Goal: Information Seeking & Learning: Understand process/instructions

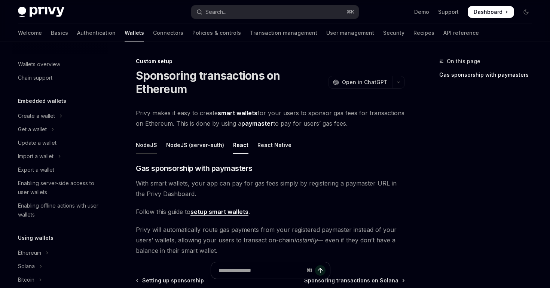
click at [150, 146] on div "NodeJS" at bounding box center [146, 145] width 21 height 18
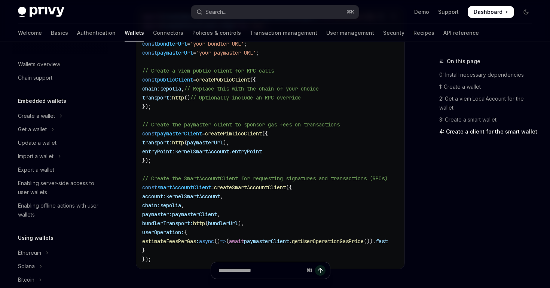
scroll to position [1055, 0]
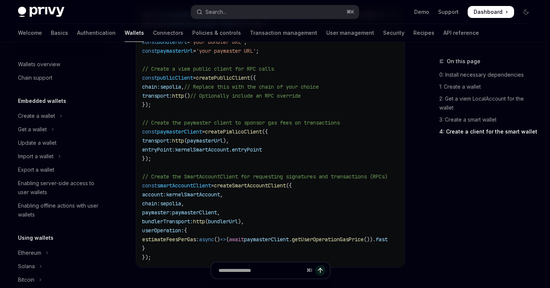
click at [196, 214] on span "paymasterClient" at bounding box center [194, 212] width 45 height 7
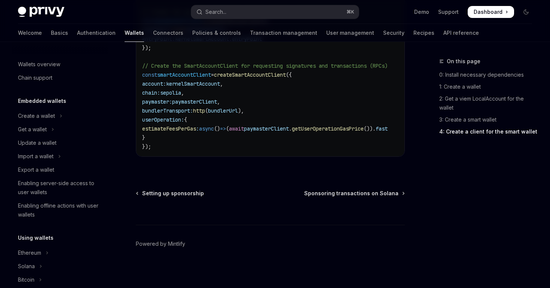
scroll to position [1168, 0]
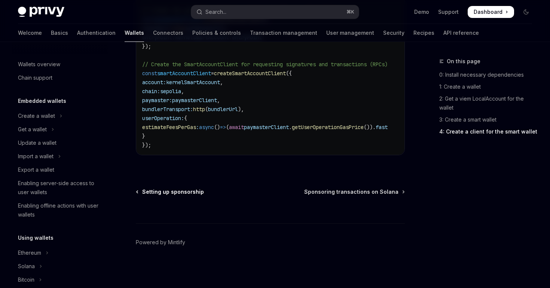
click at [186, 193] on span "Setting up sponsorship" at bounding box center [173, 191] width 62 height 7
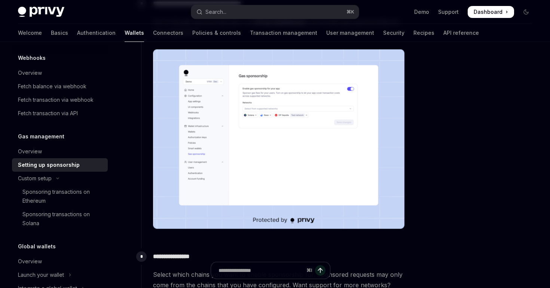
scroll to position [136, 0]
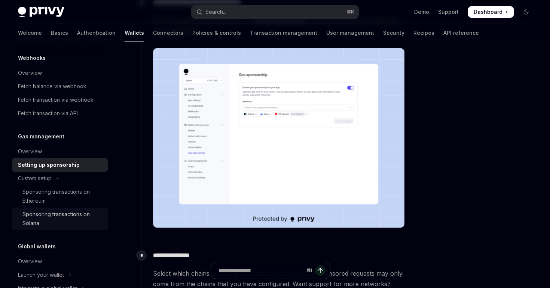
click at [65, 213] on div "Sponsoring transactions on Solana" at bounding box center [62, 219] width 81 height 18
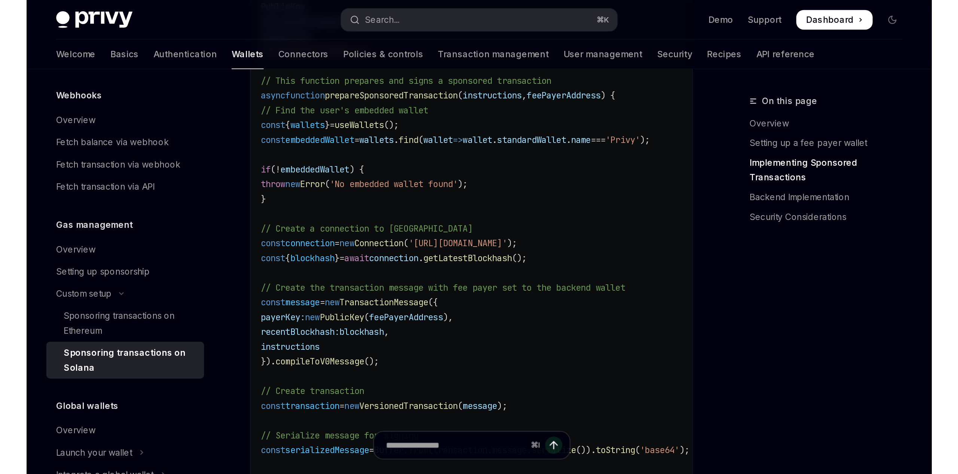
scroll to position [712, 0]
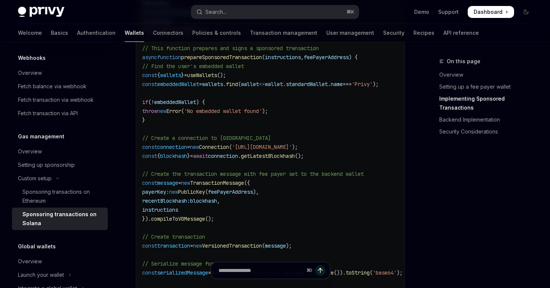
type textarea "*"
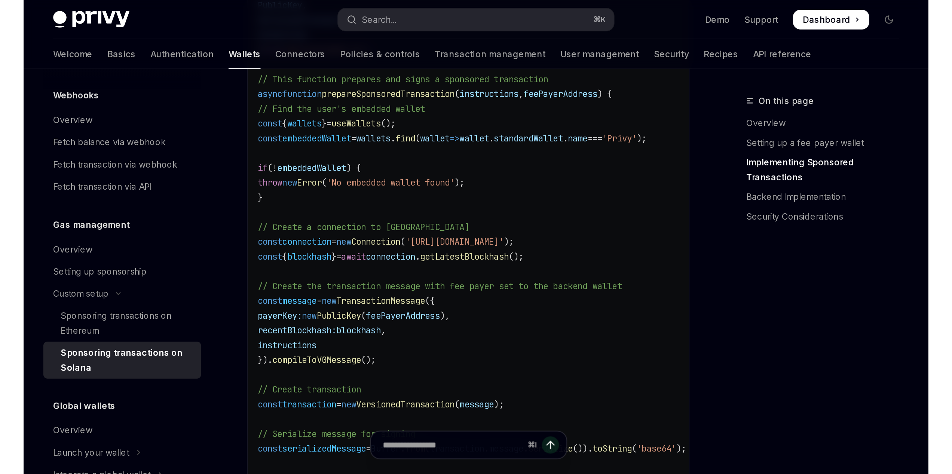
scroll to position [0, 0]
